Goal: Find contact information: Find contact information

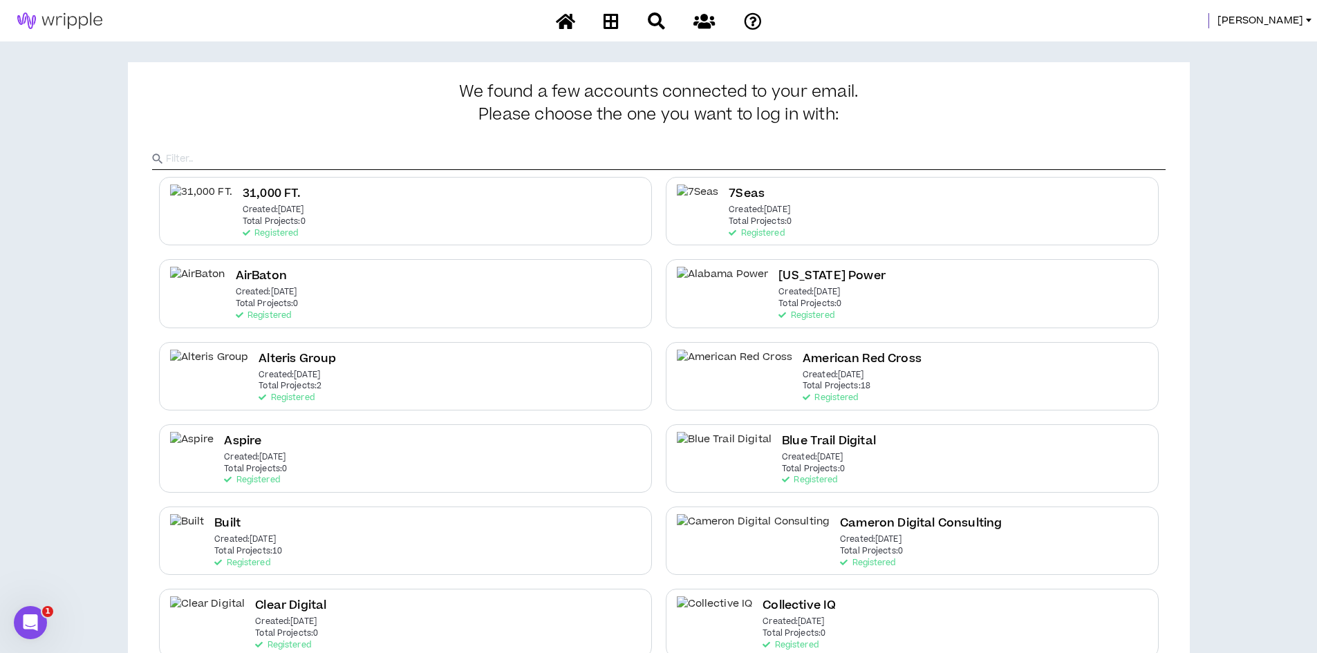
click at [1270, 22] on span "[PERSON_NAME]" at bounding box center [1260, 20] width 86 height 15
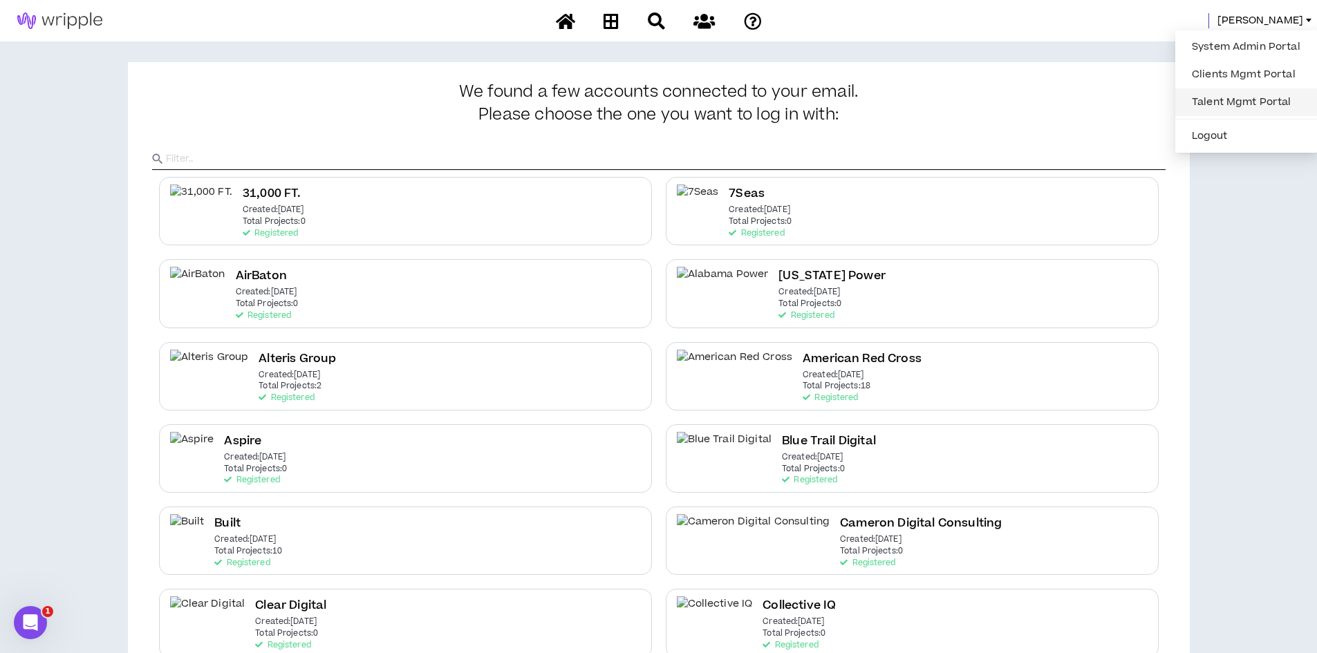
click at [1209, 101] on link "Talent Mgmt Portal" at bounding box center [1245, 102] width 125 height 21
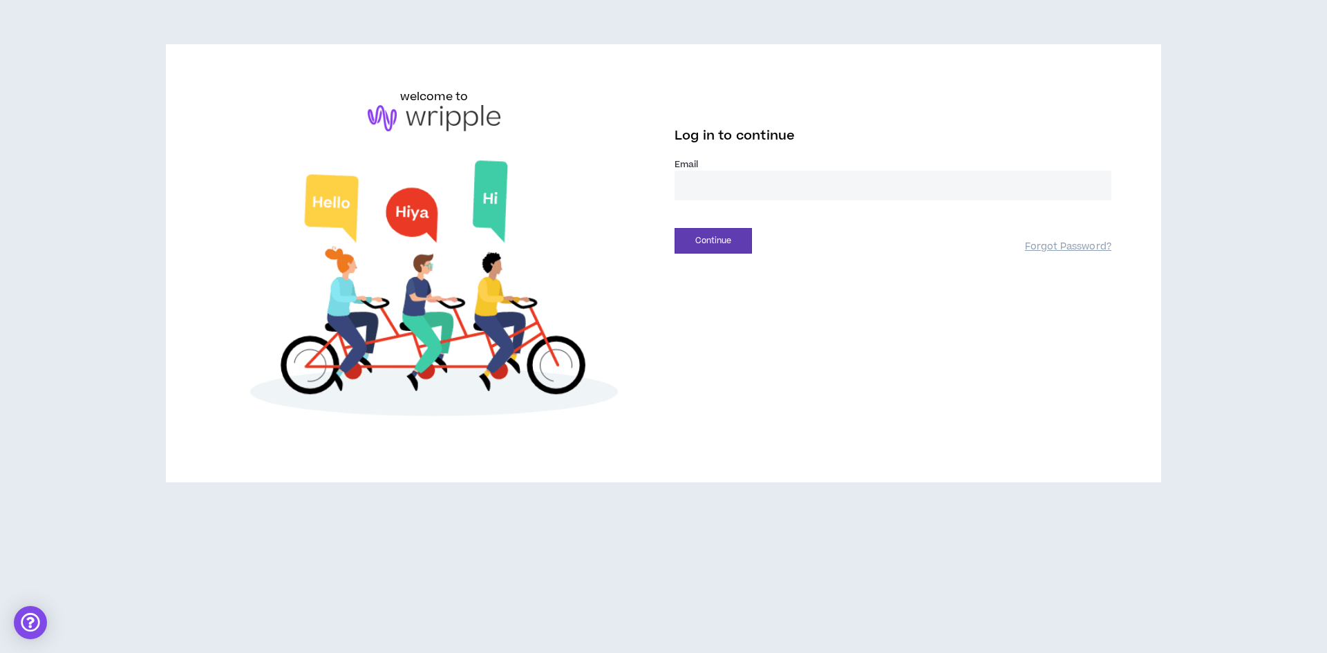
click at [711, 185] on input "email" at bounding box center [893, 186] width 437 height 30
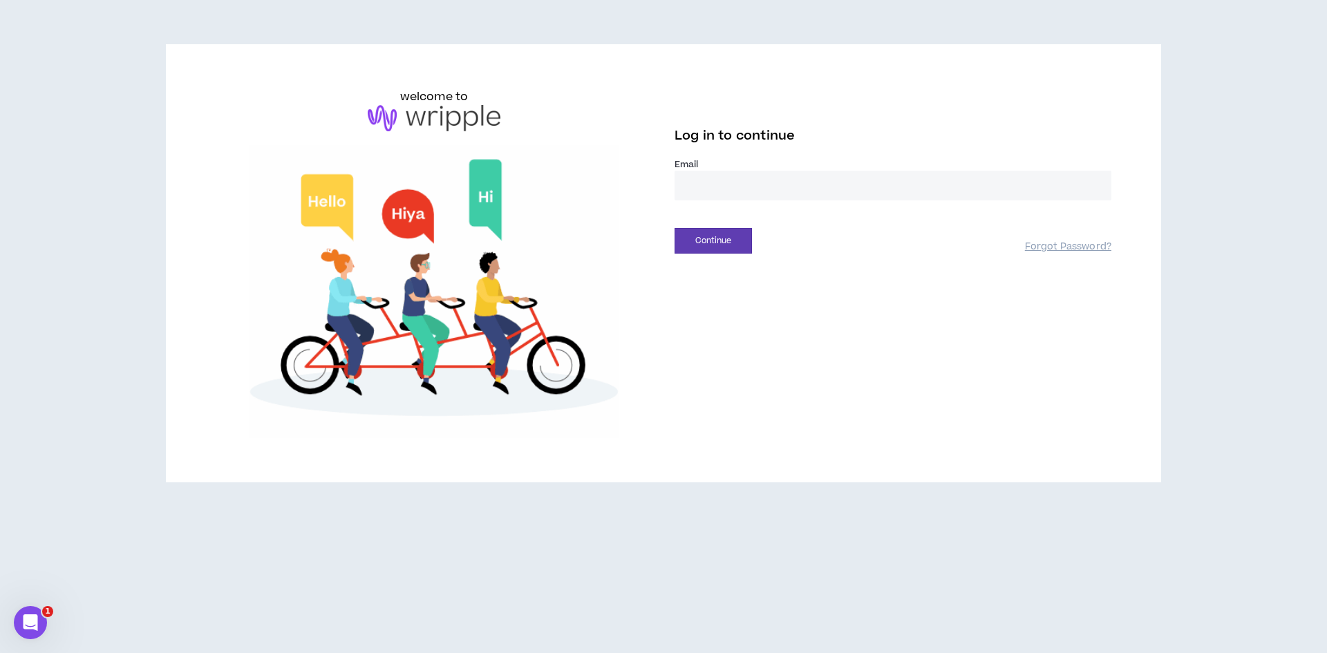
type input "**********"
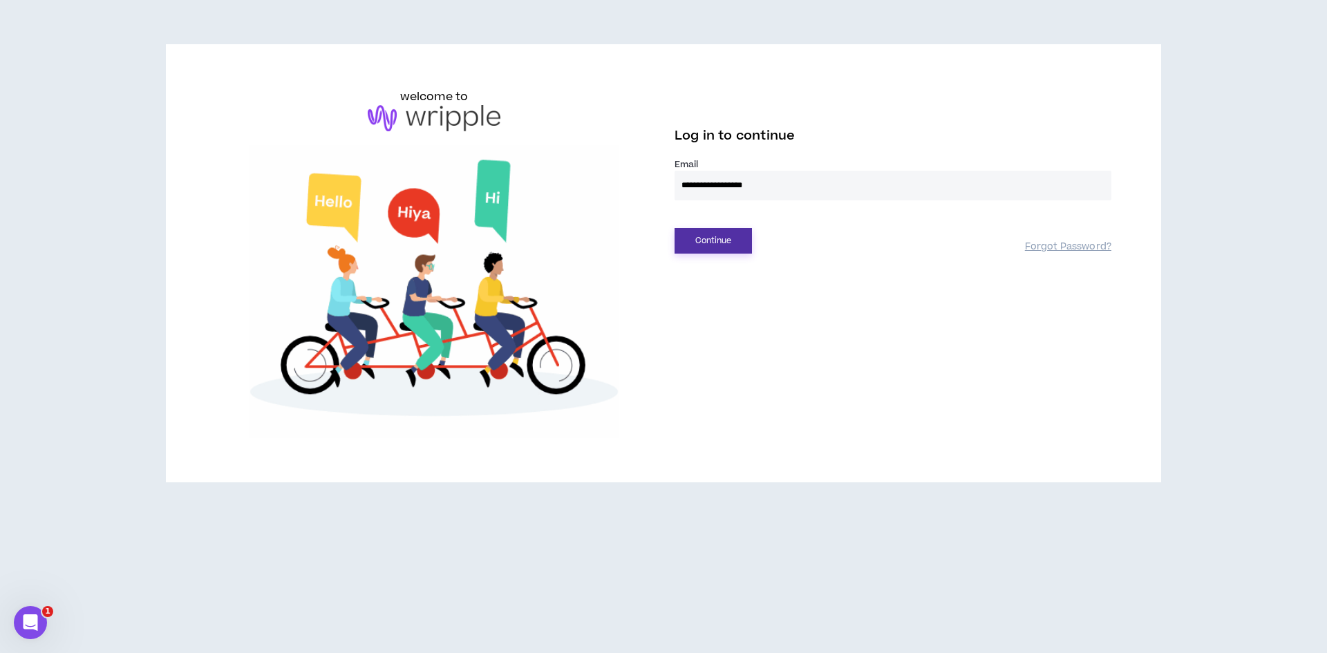
click at [717, 246] on button "Continue" at bounding box center [713, 241] width 77 height 26
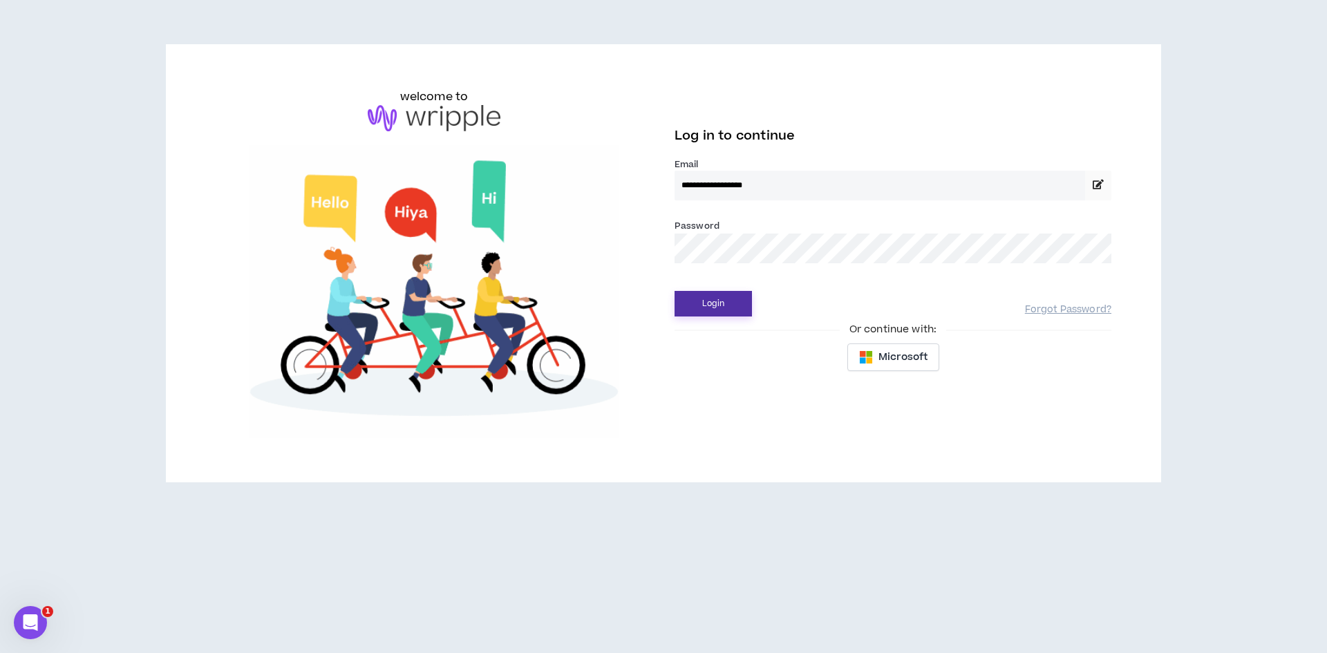
click at [698, 302] on button "Login" at bounding box center [713, 304] width 77 height 26
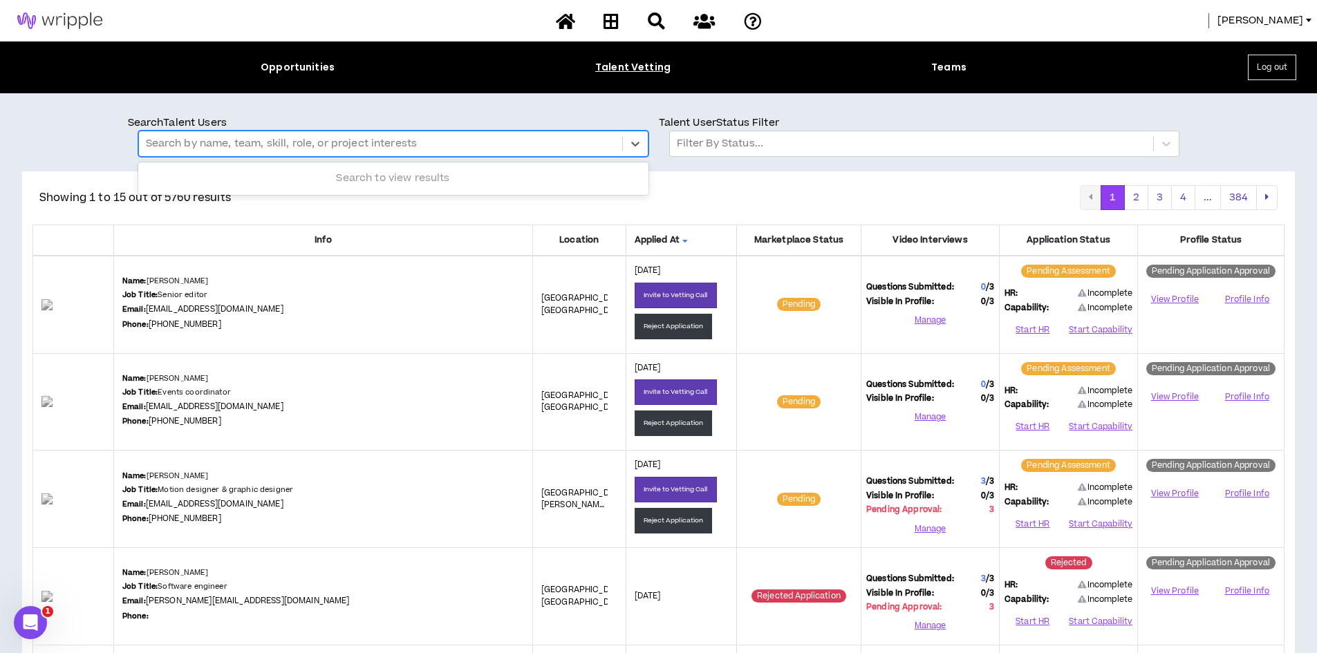
click at [259, 152] on div at bounding box center [380, 144] width 469 height 18
click at [250, 148] on div at bounding box center [380, 144] width 469 height 18
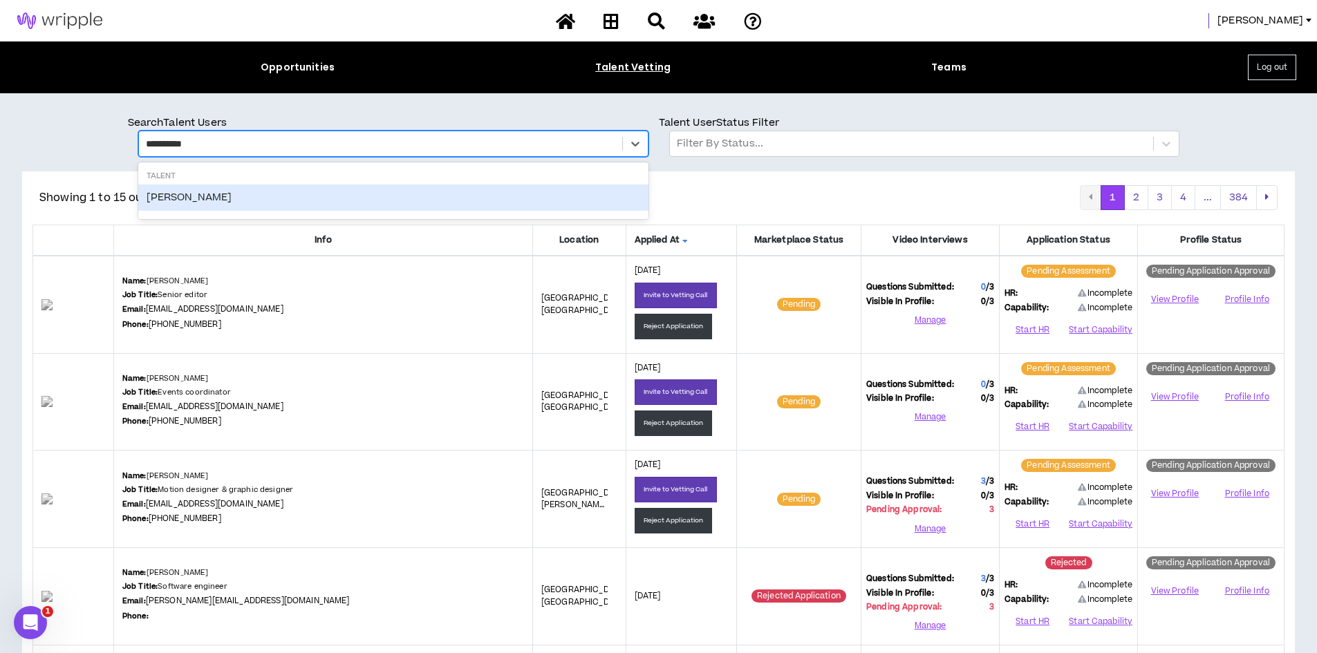
type input "**********"
click at [200, 185] on div "[PERSON_NAME]" at bounding box center [393, 198] width 510 height 26
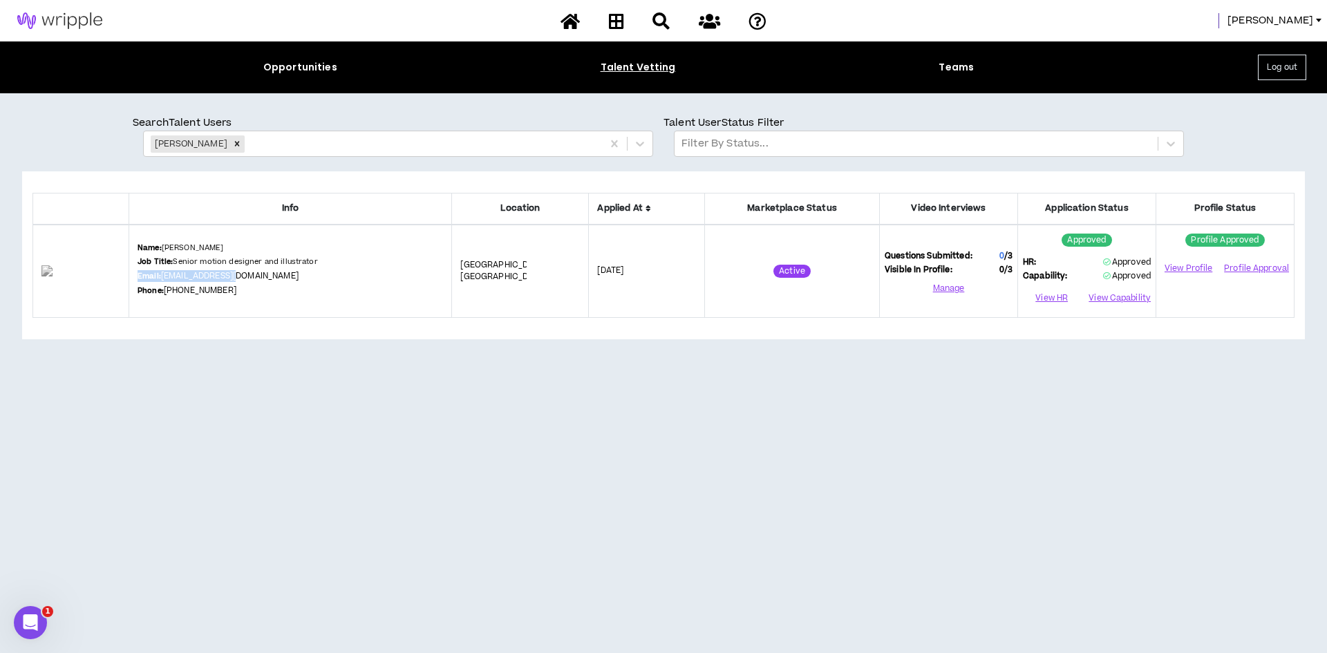
drag, startPoint x: 259, startPoint y: 292, endPoint x: 160, endPoint y: 276, distance: 99.4
click at [160, 276] on div "Name: [PERSON_NAME] Job Title: Senior motion designer and illustrator Email: [P…" at bounding box center [291, 271] width 306 height 57
click at [160, 276] on b "Email:" at bounding box center [150, 276] width 24 height 10
drag, startPoint x: 158, startPoint y: 274, endPoint x: 250, endPoint y: 304, distance: 97.3
click at [250, 304] on td "Name: [PERSON_NAME] Job Title: Senior motion designer and illustrator Email: [P…" at bounding box center [290, 271] width 323 height 93
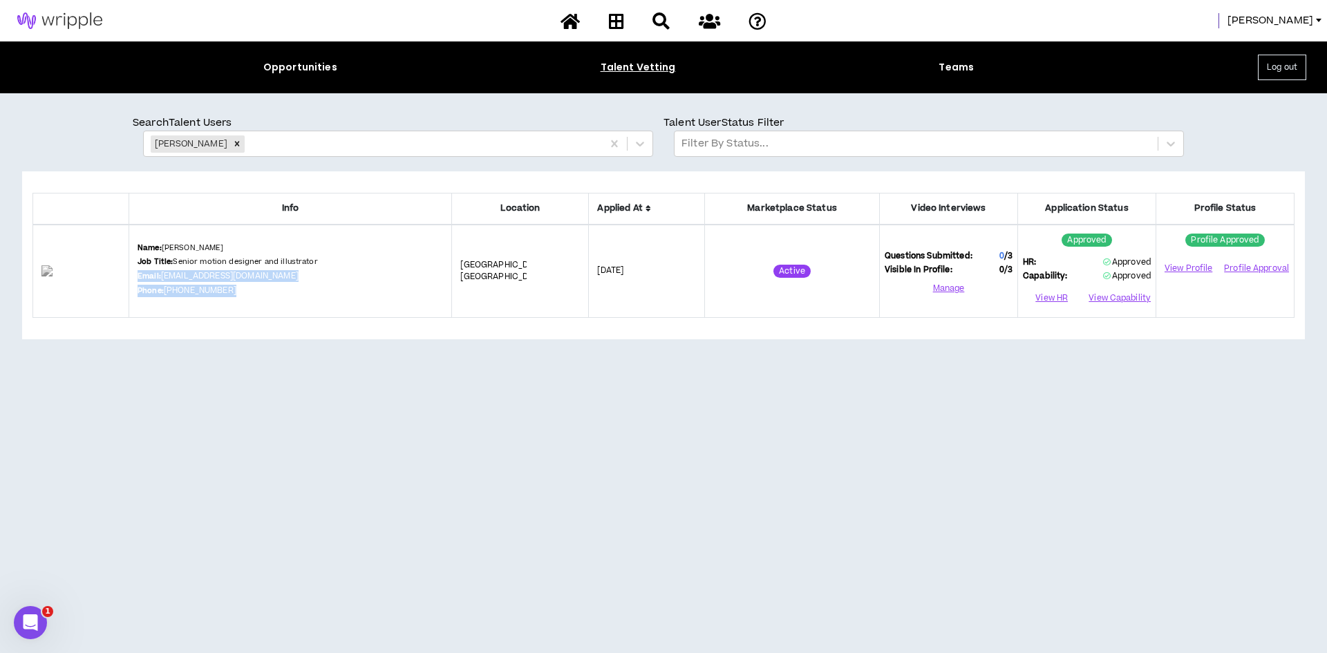
copy div "Email: [EMAIL_ADDRESS][DOMAIN_NAME] Phone: [PHONE_NUMBER]"
